Goal: Information Seeking & Learning: Find specific page/section

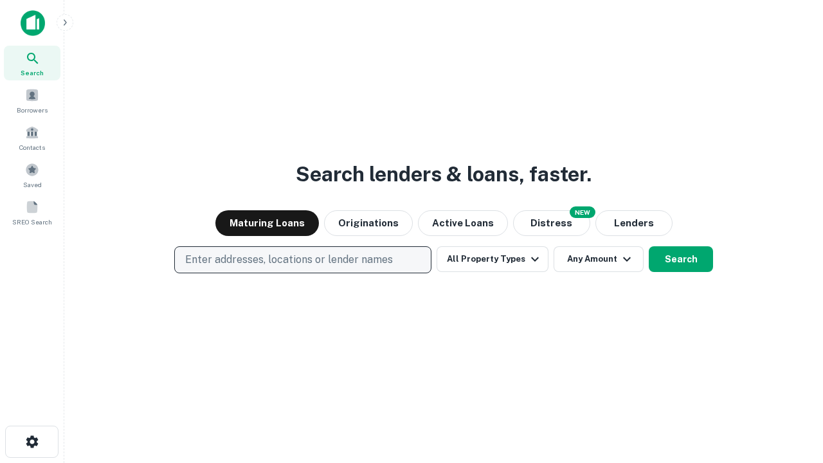
click at [302, 260] on p "Enter addresses, locations or lender names" at bounding box center [289, 259] width 208 height 15
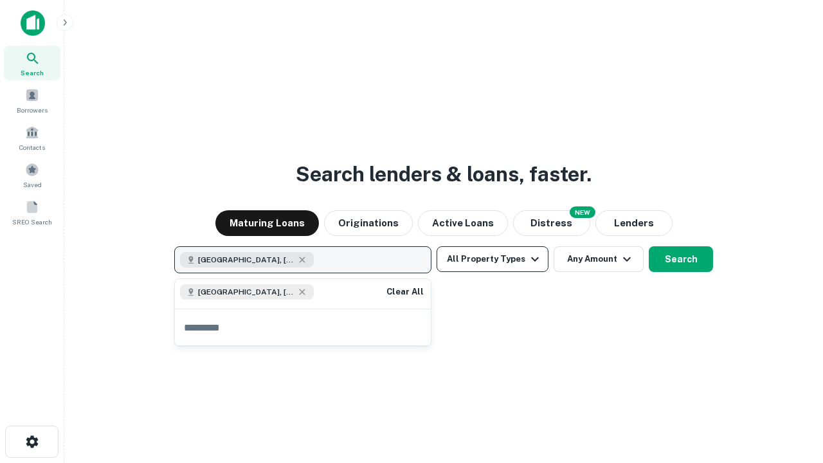
click at [493, 259] on button "All Property Types" at bounding box center [493, 259] width 112 height 26
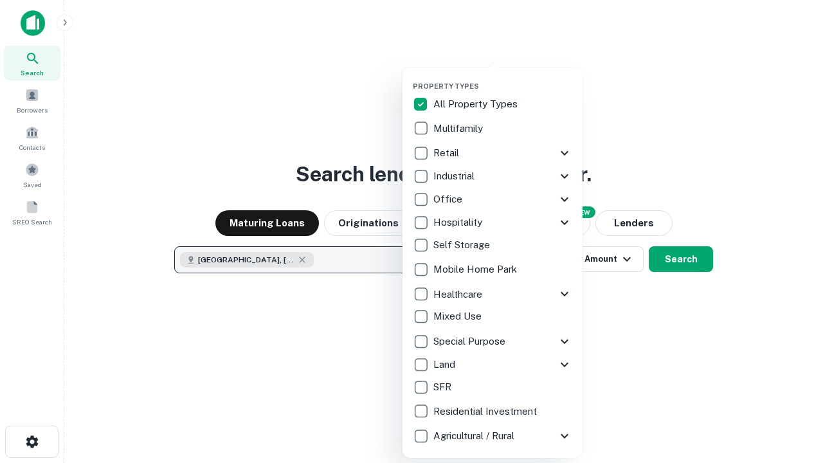
click at [503, 78] on button "button" at bounding box center [503, 78] width 180 height 1
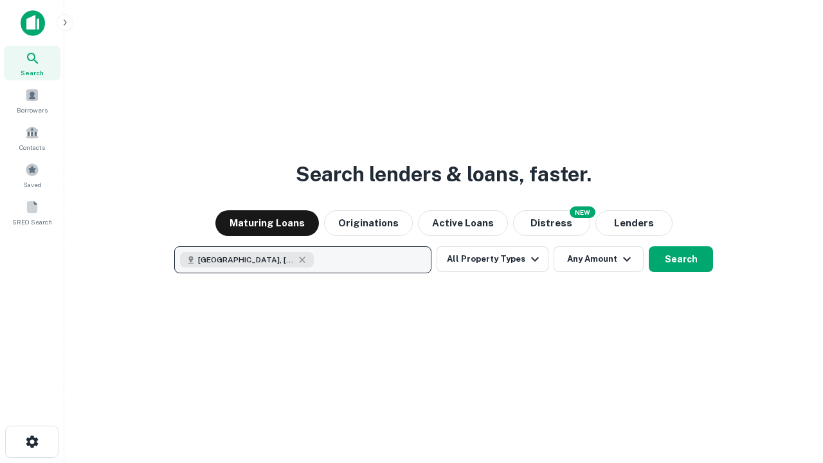
scroll to position [21, 0]
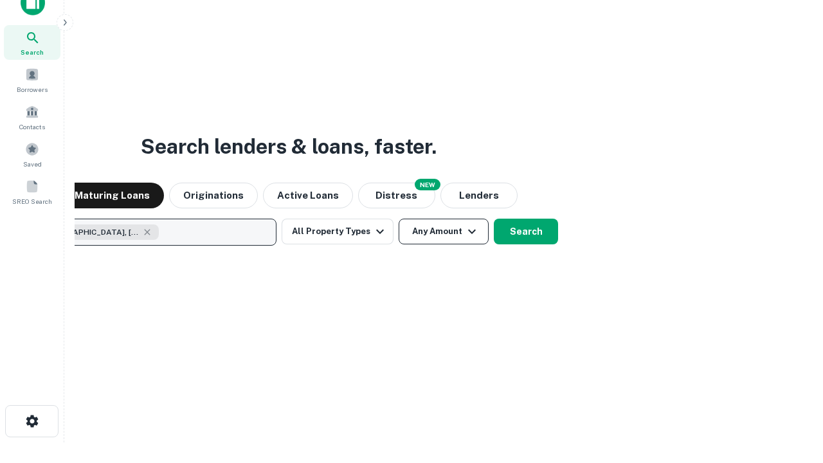
click at [399, 219] on button "Any Amount" at bounding box center [444, 232] width 90 height 26
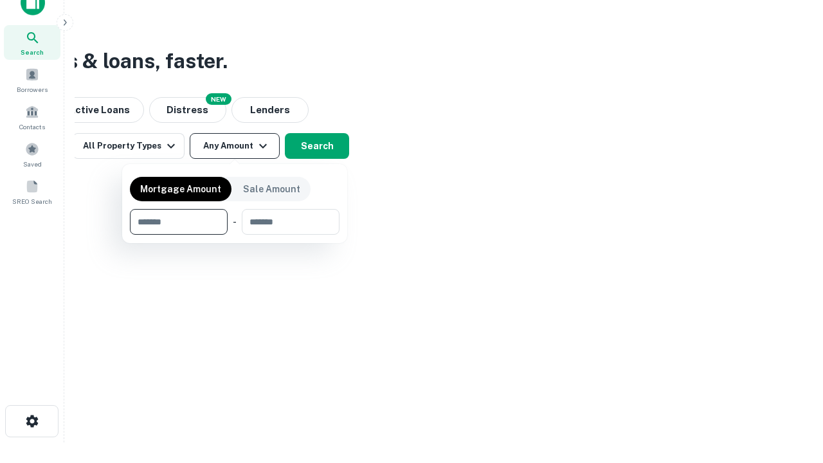
type input "*******"
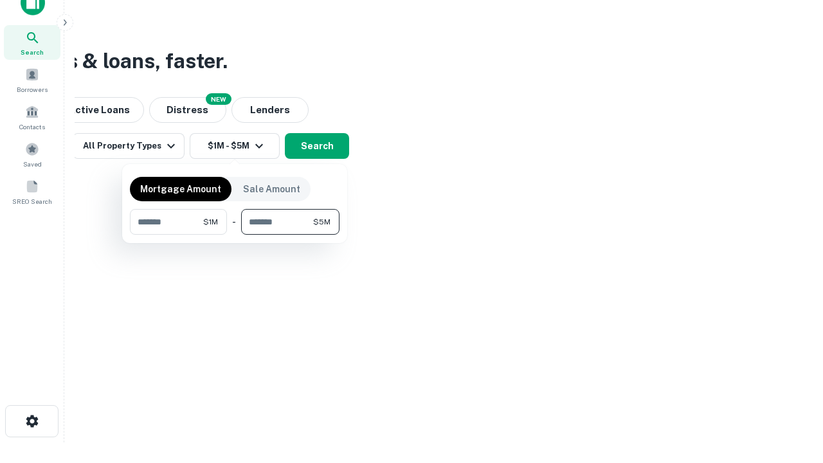
type input "*******"
click at [235, 235] on button "button" at bounding box center [235, 235] width 210 height 1
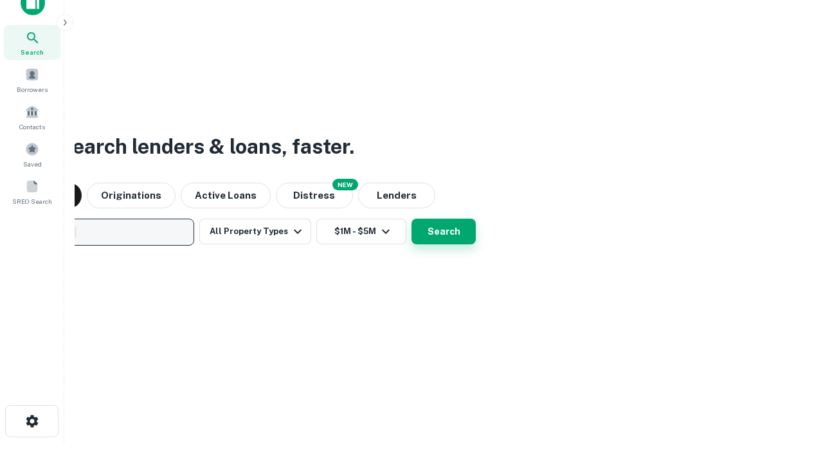
click at [412, 219] on button "Search" at bounding box center [444, 232] width 64 height 26
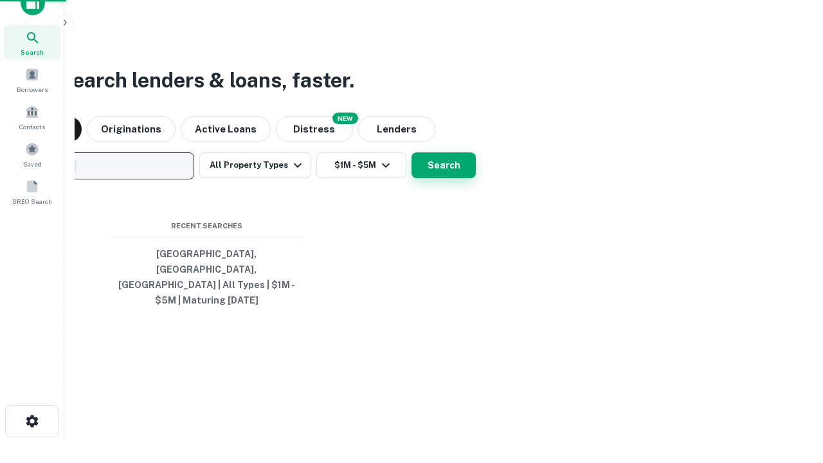
scroll to position [42, 364]
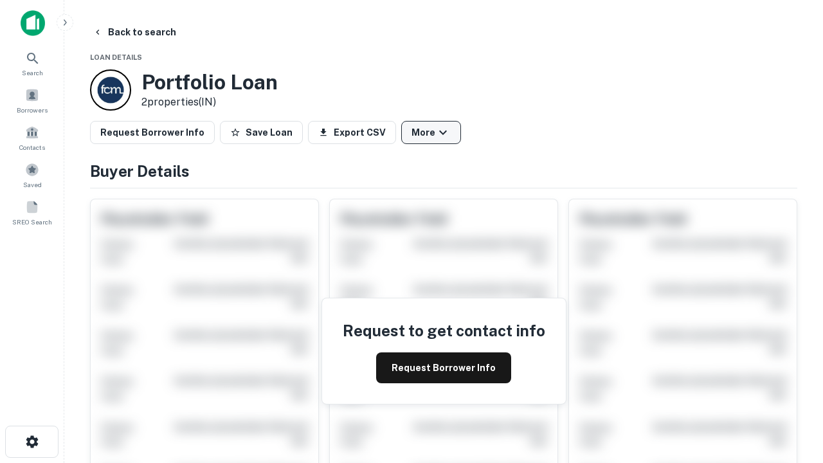
click at [431, 132] on button "More" at bounding box center [431, 132] width 60 height 23
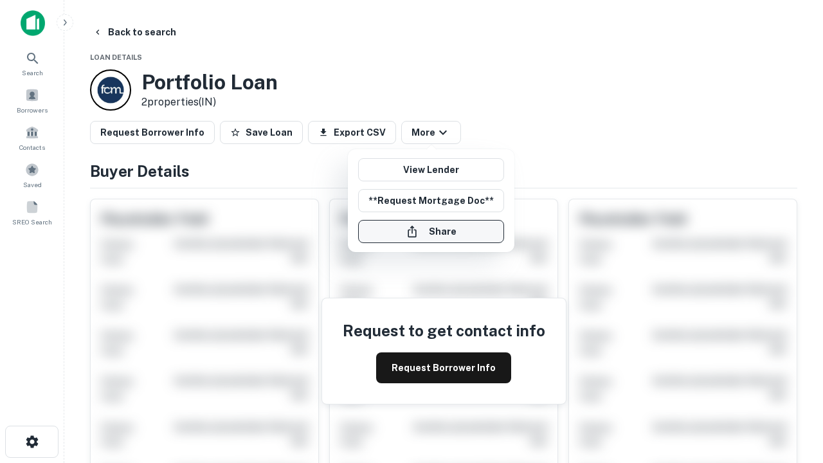
click at [431, 232] on button "Share" at bounding box center [431, 231] width 146 height 23
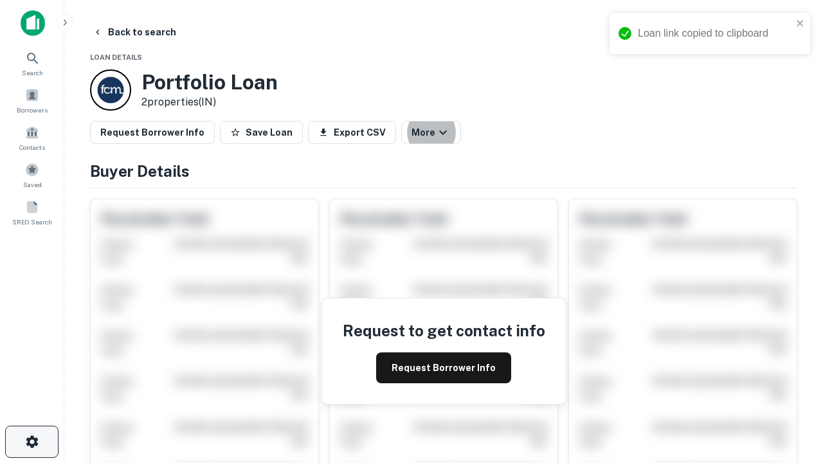
click at [32, 442] on icon "button" at bounding box center [31, 441] width 15 height 15
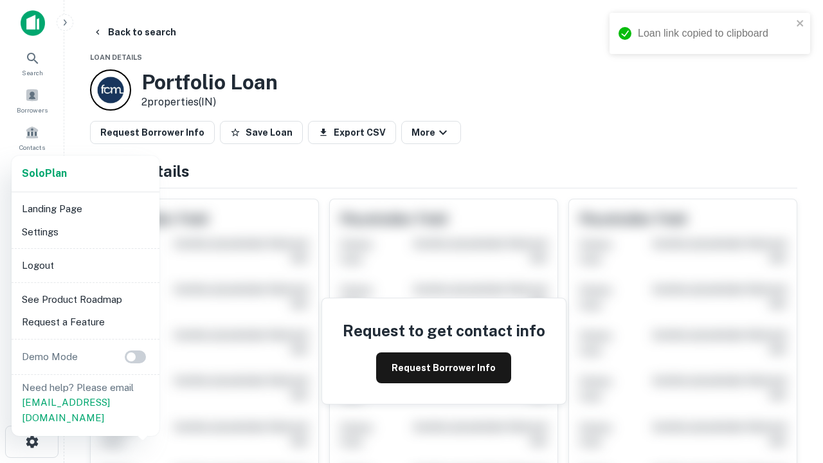
click at [85, 265] on li "Logout" at bounding box center [86, 265] width 138 height 23
